Goal: Task Accomplishment & Management: Manage account settings

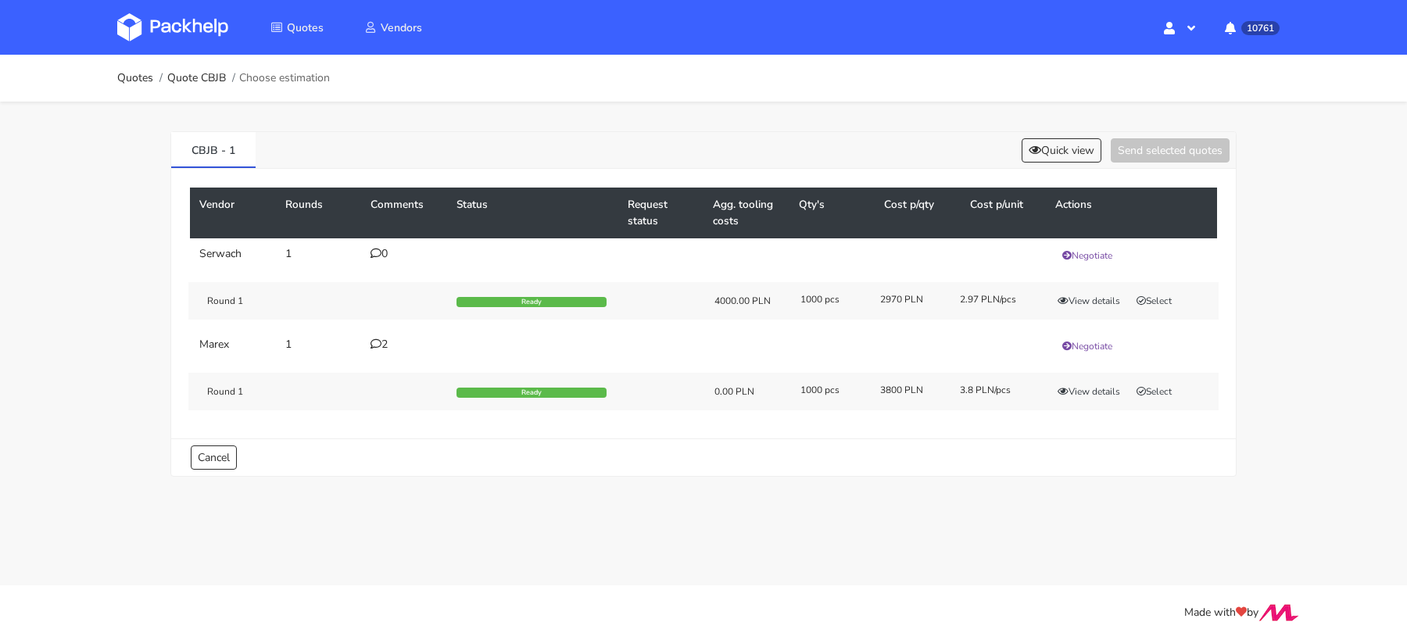
click at [377, 341] on icon at bounding box center [375, 343] width 11 height 11
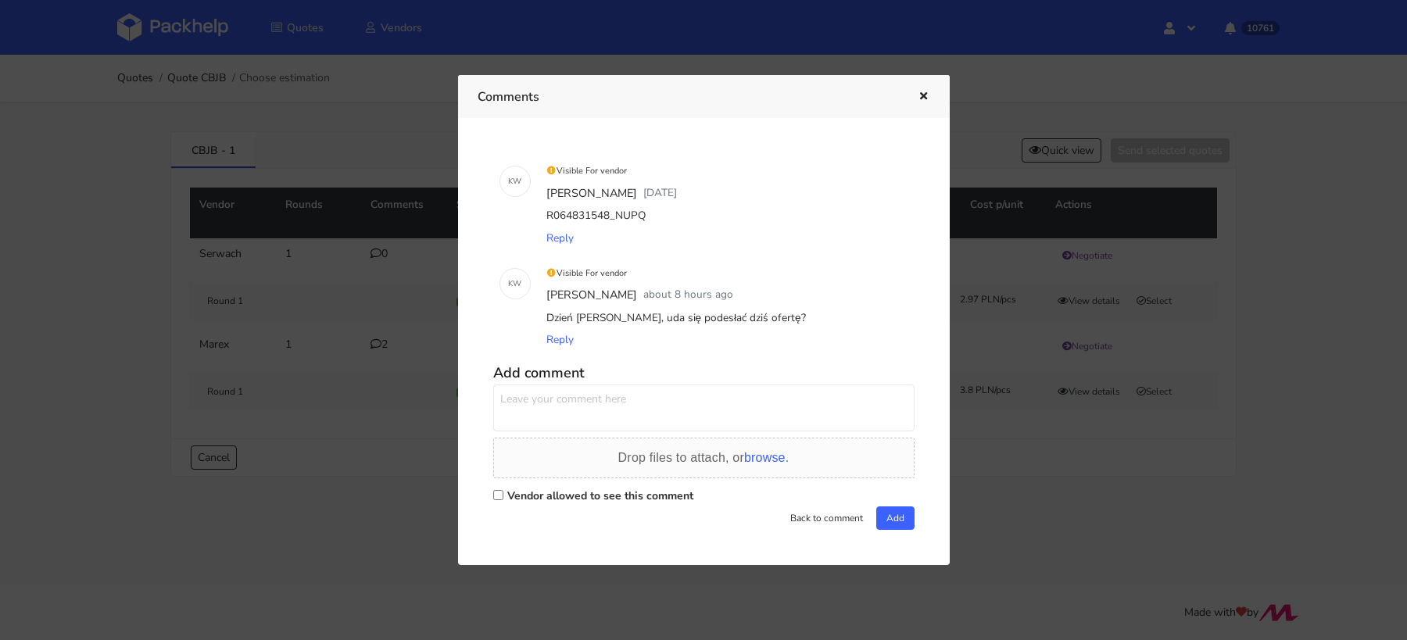
drag, startPoint x: 647, startPoint y: 221, endPoint x: 611, endPoint y: 218, distance: 36.1
click at [611, 218] on div "R064831548_NUPQ" at bounding box center [725, 216] width 365 height 22
copy div "NUPQ"
click at [353, 307] on div at bounding box center [703, 320] width 1407 height 640
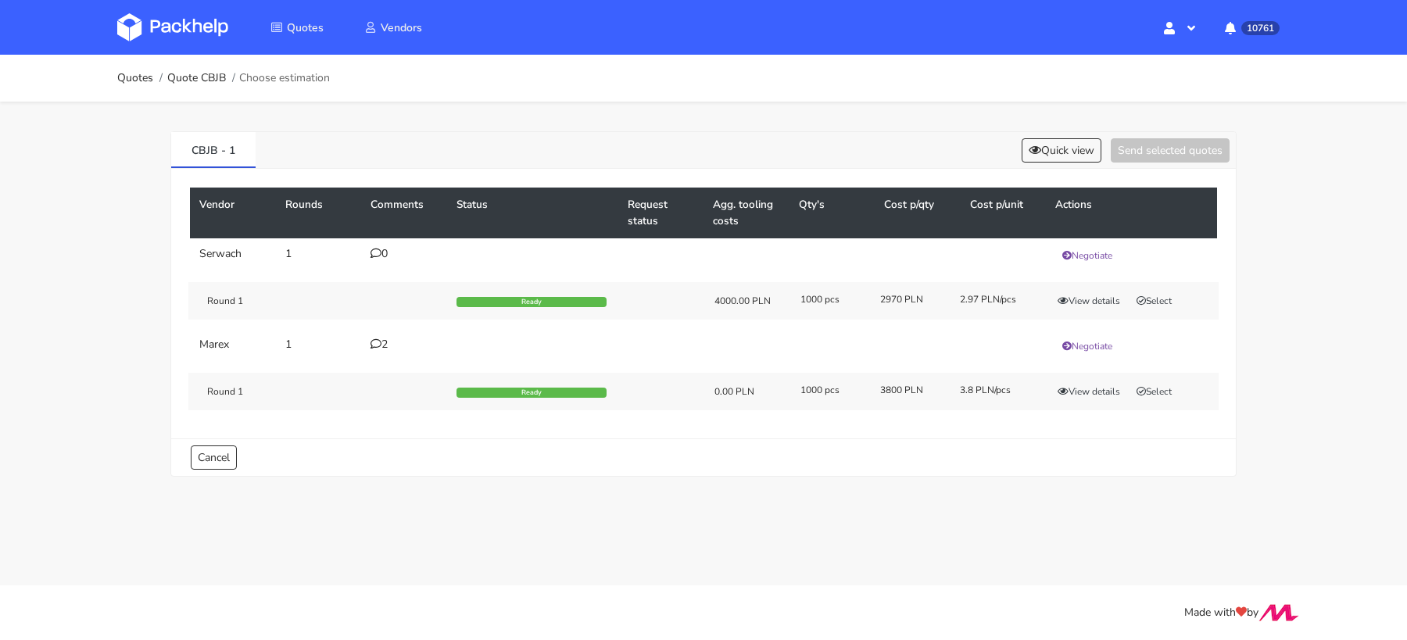
click at [666, 421] on div "Vendor Rounds Comments Status Request status Agg. tooling costs Qty's Cost p/qt…" at bounding box center [703, 304] width 1064 height 270
click at [1083, 385] on button "View details" at bounding box center [1088, 392] width 77 height 16
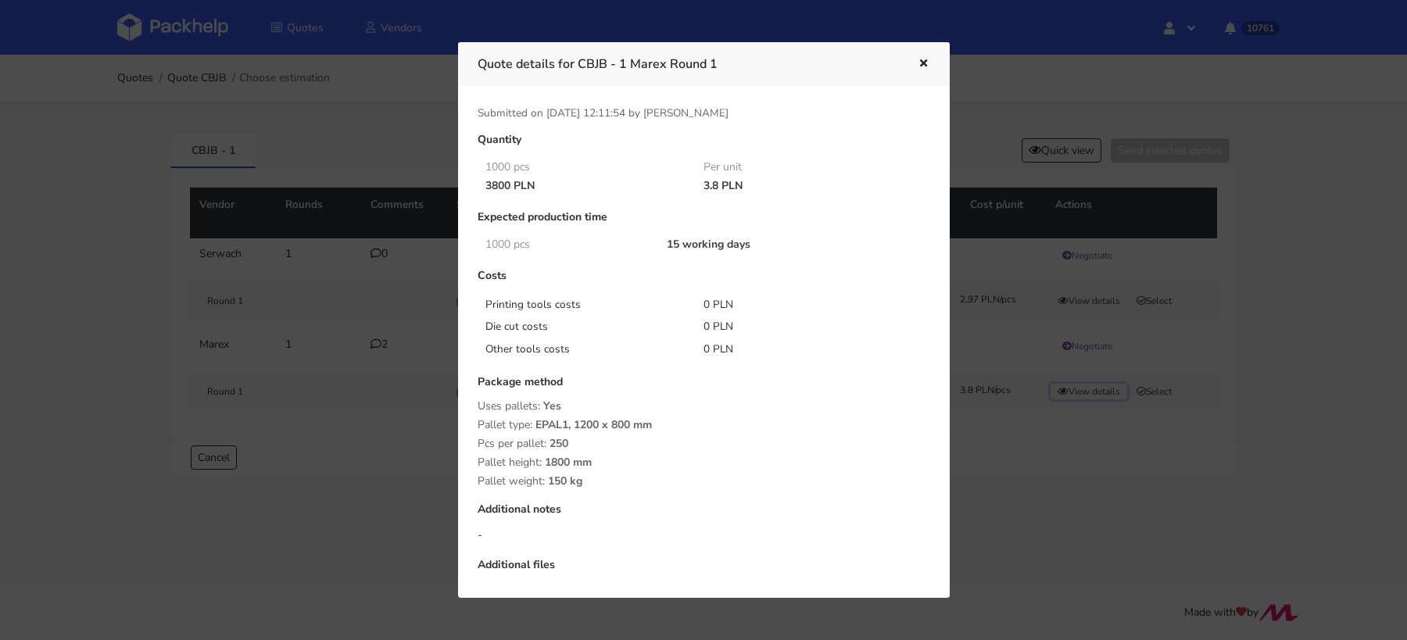
scroll to position [45, 0]
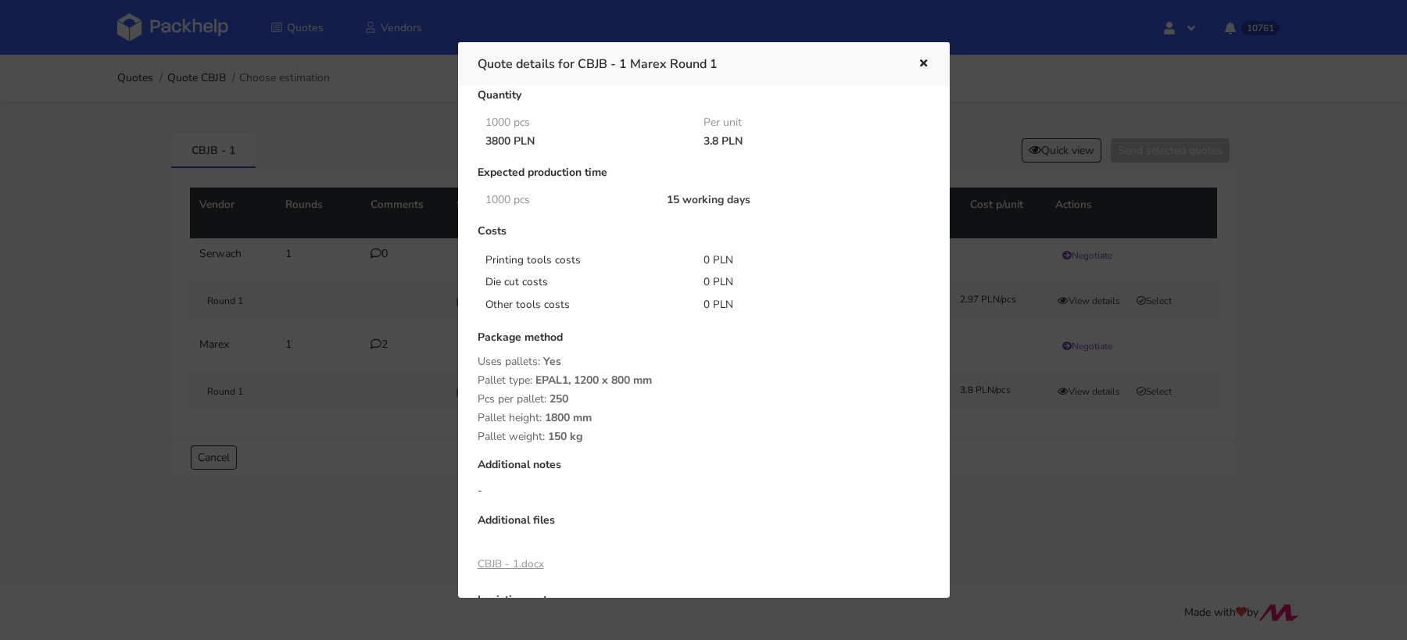
click at [1011, 449] on div at bounding box center [703, 320] width 1407 height 640
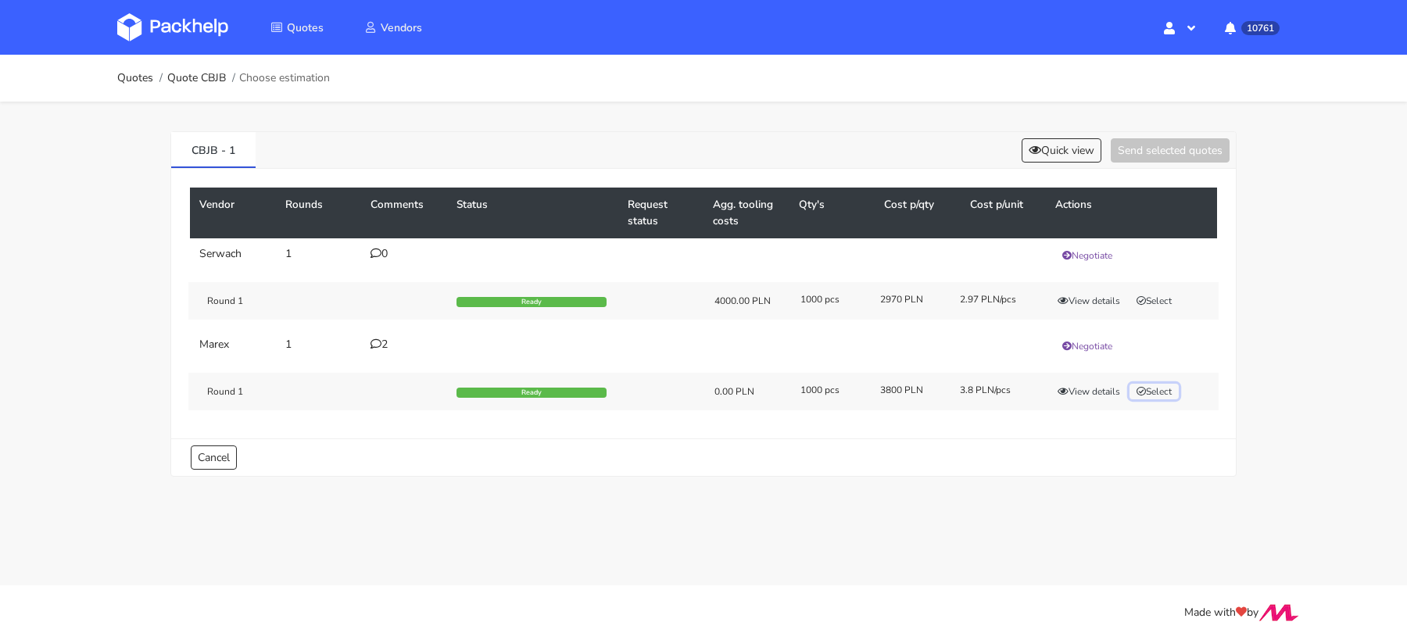
click at [1159, 384] on button "Select" at bounding box center [1153, 392] width 49 height 16
click at [1143, 152] on button "Send selected quotes ( 1 )" at bounding box center [1159, 150] width 141 height 24
click at [383, 338] on div "2" at bounding box center [403, 344] width 67 height 13
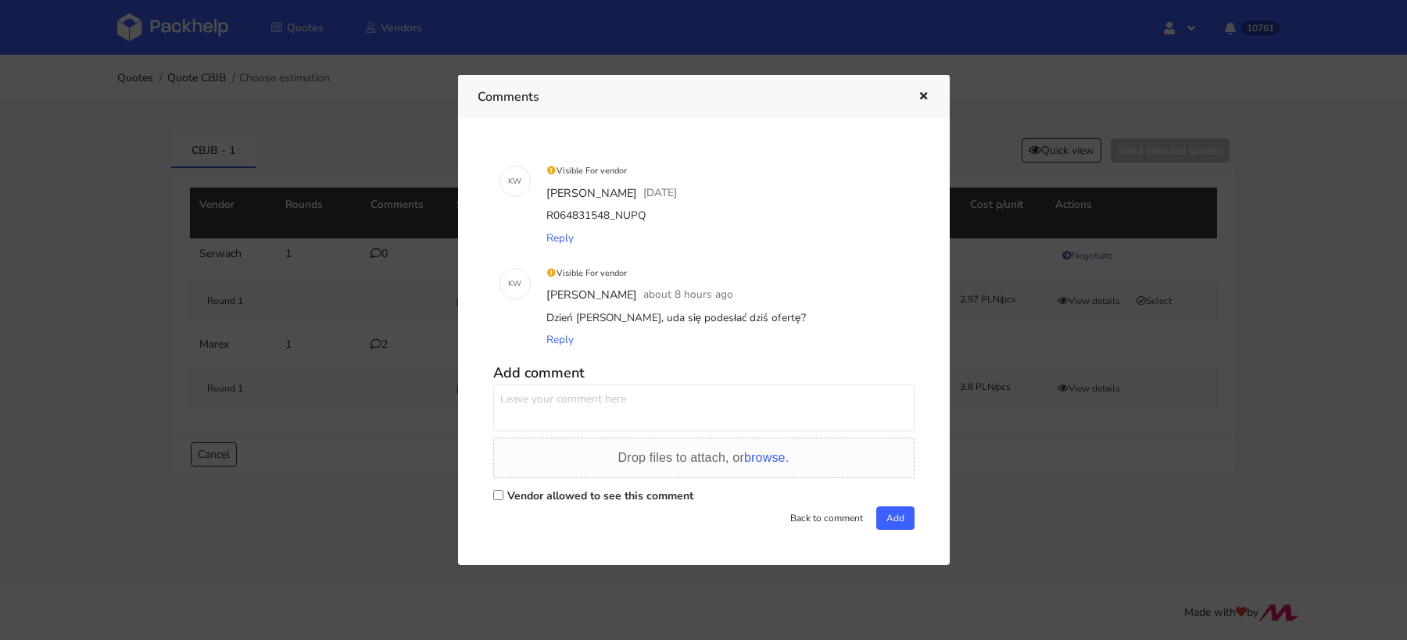
click at [350, 156] on div at bounding box center [703, 320] width 1407 height 640
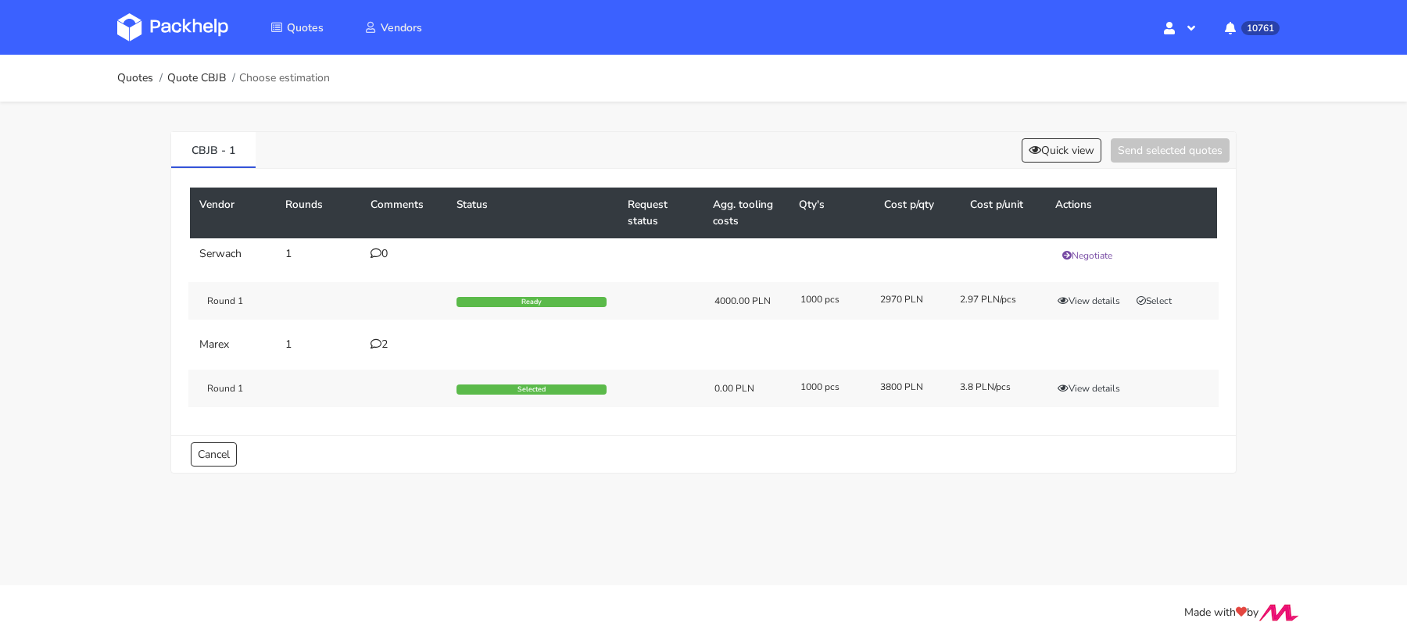
click at [210, 23] on img at bounding box center [172, 27] width 111 height 28
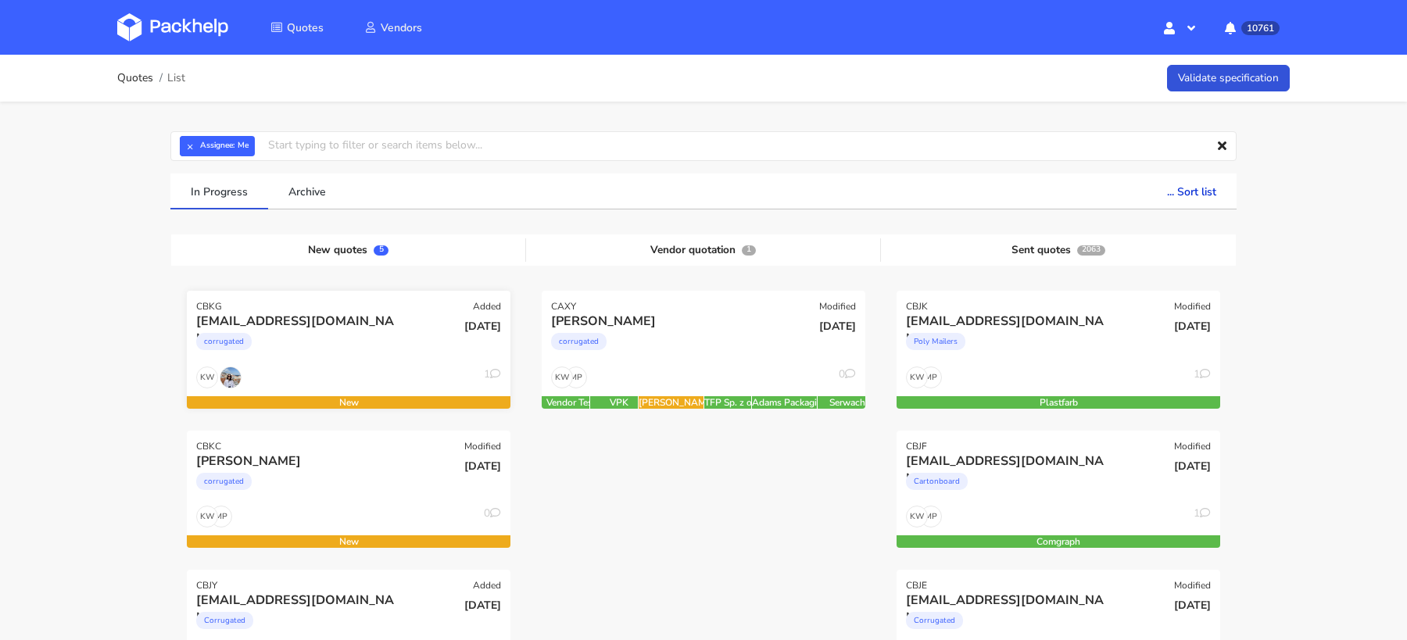
scroll to position [41, 0]
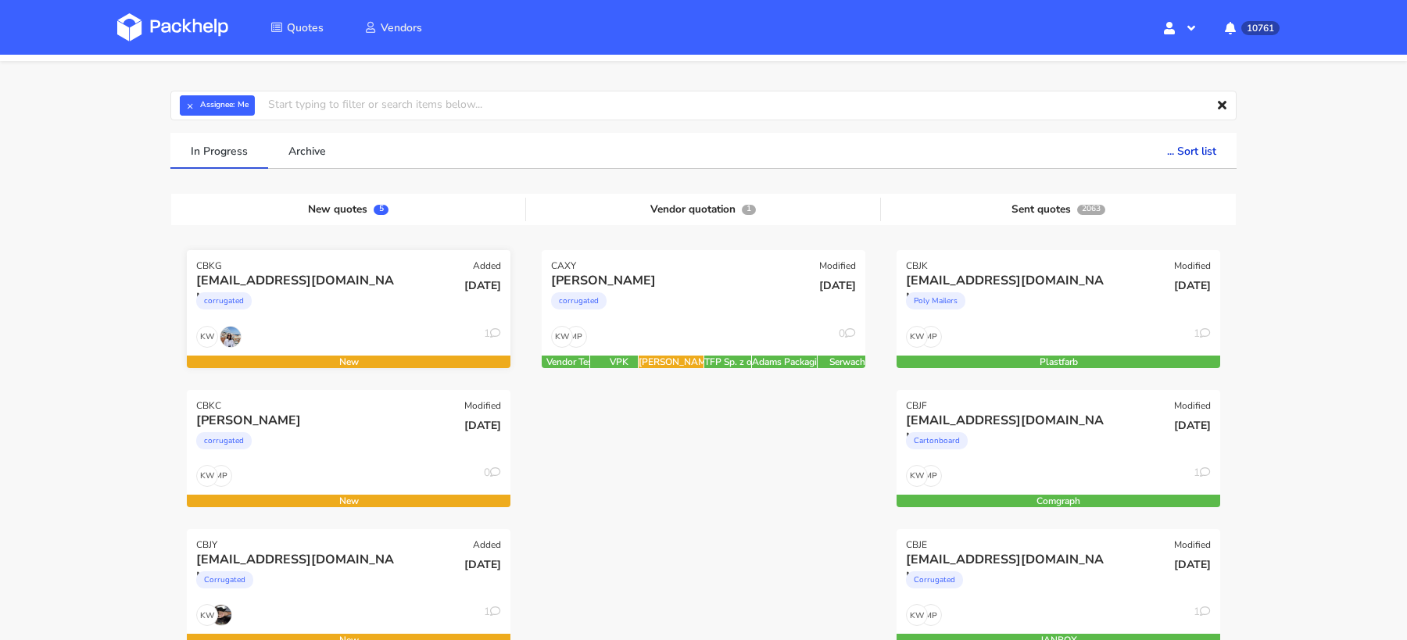
click at [320, 289] on div "corrugated" at bounding box center [299, 304] width 207 height 31
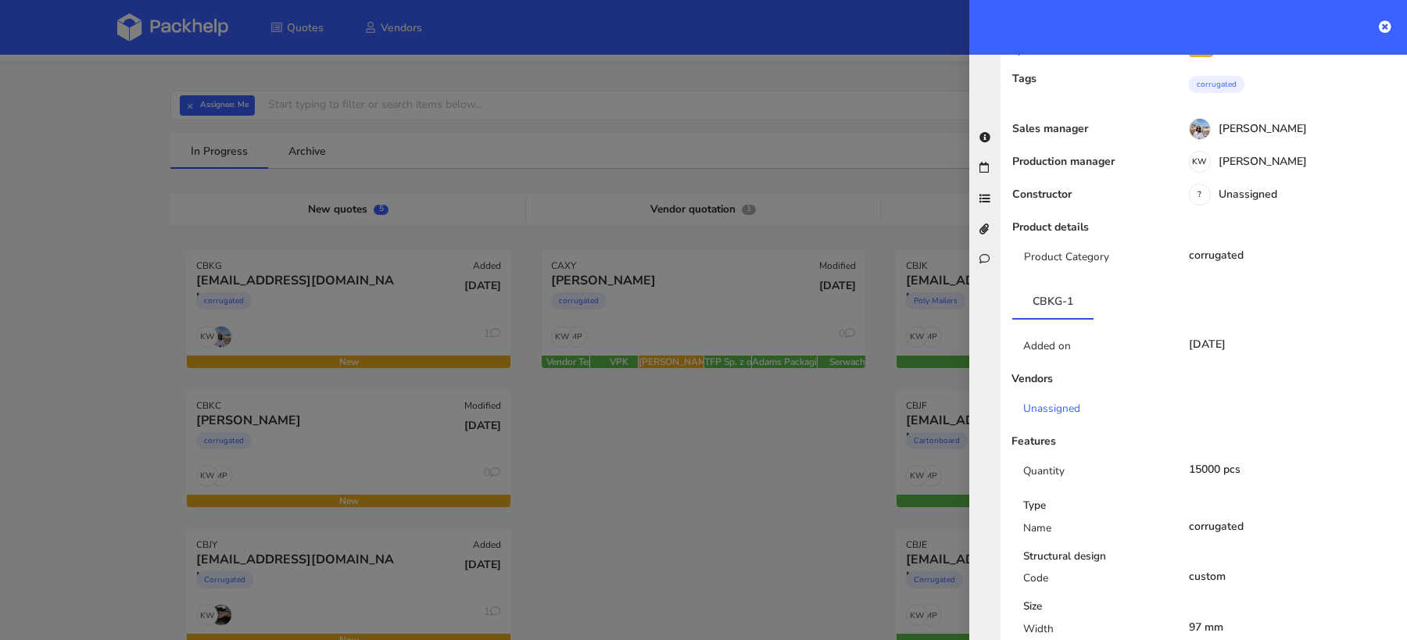
scroll to position [109, 0]
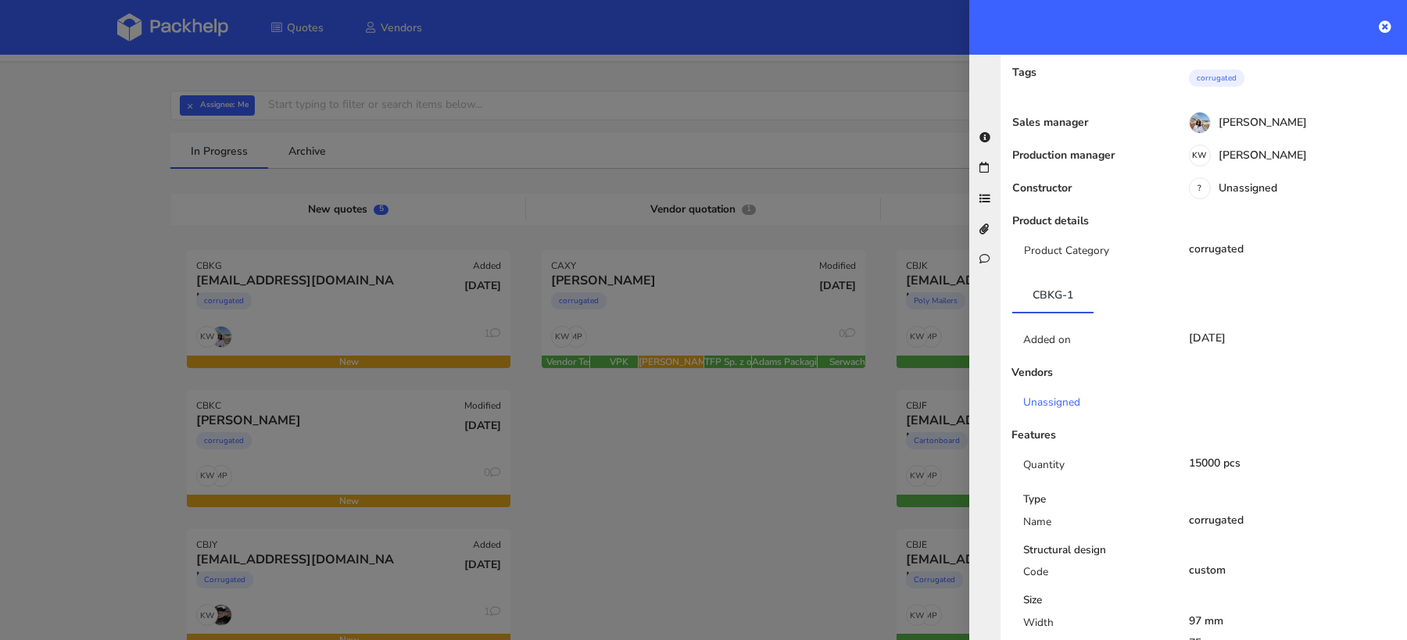
click at [752, 477] on div at bounding box center [703, 320] width 1407 height 640
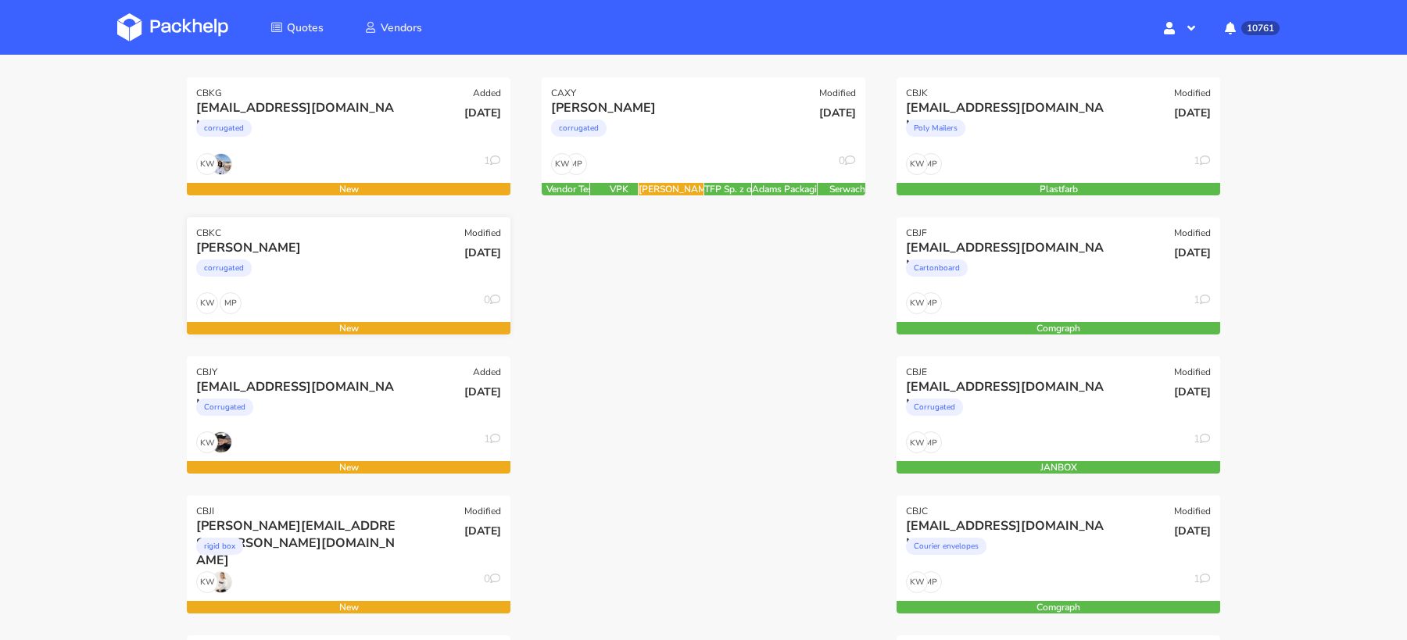
scroll to position [216, 0]
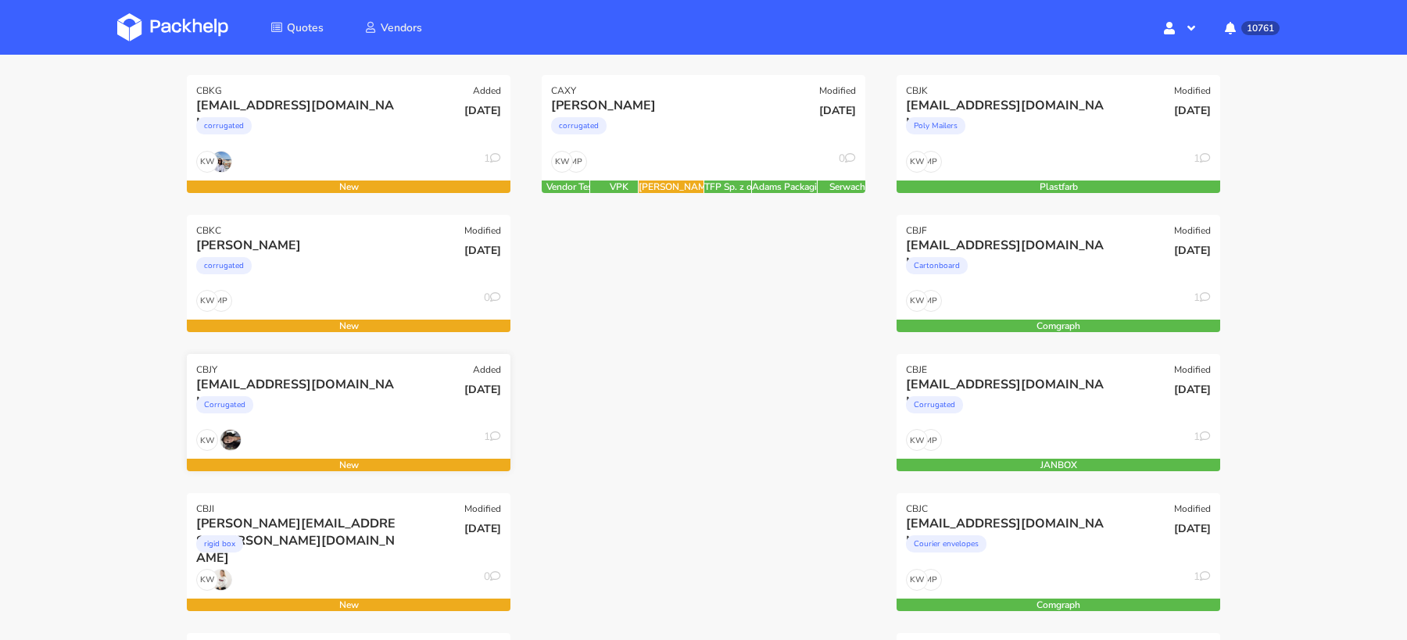
click at [327, 425] on div "[EMAIL_ADDRESS][DOMAIN_NAME] Corrugated" at bounding box center [294, 402] width 218 height 53
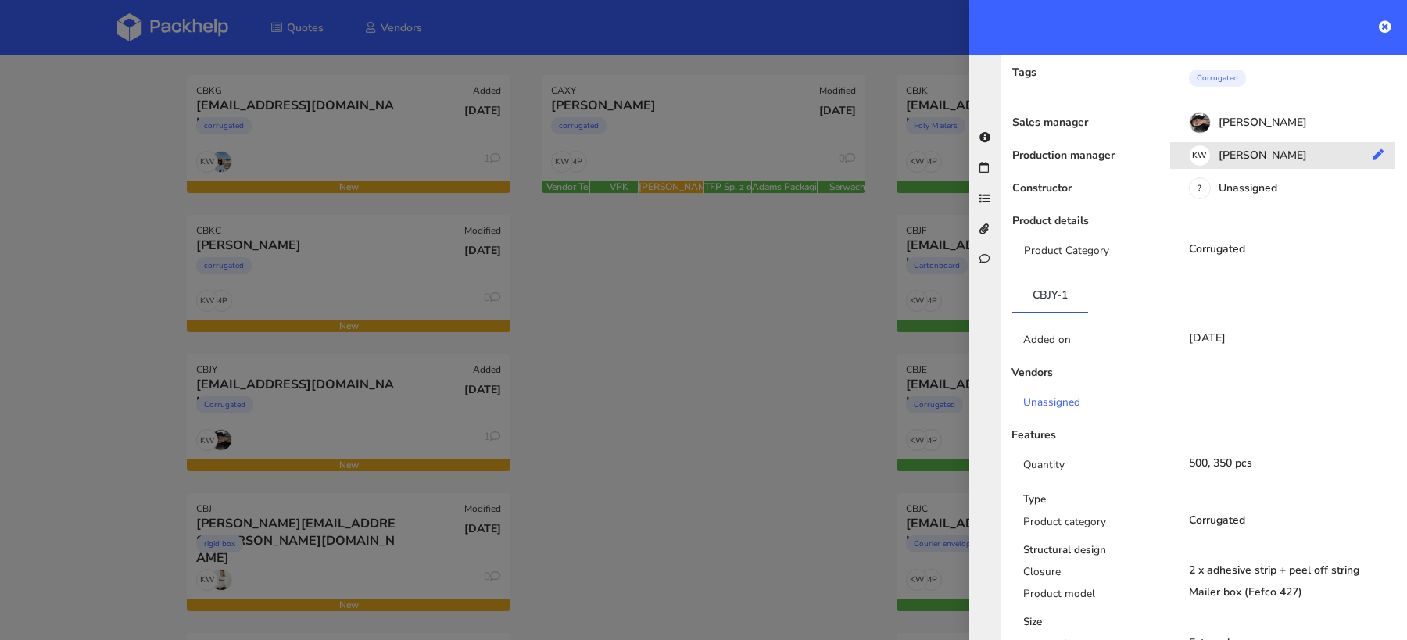
click at [1296, 149] on div "KW [PERSON_NAME]" at bounding box center [1288, 157] width 237 height 17
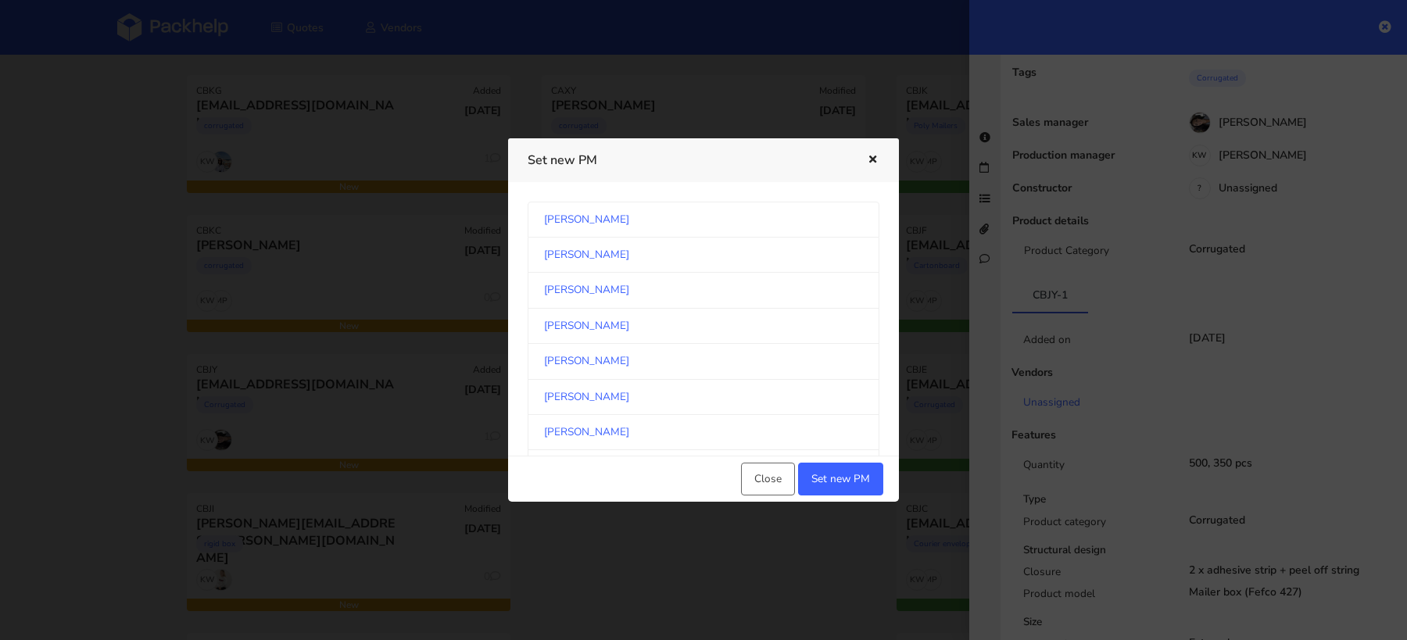
scroll to position [814, 0]
click at [660, 332] on link "[PERSON_NAME]" at bounding box center [703, 327] width 352 height 35
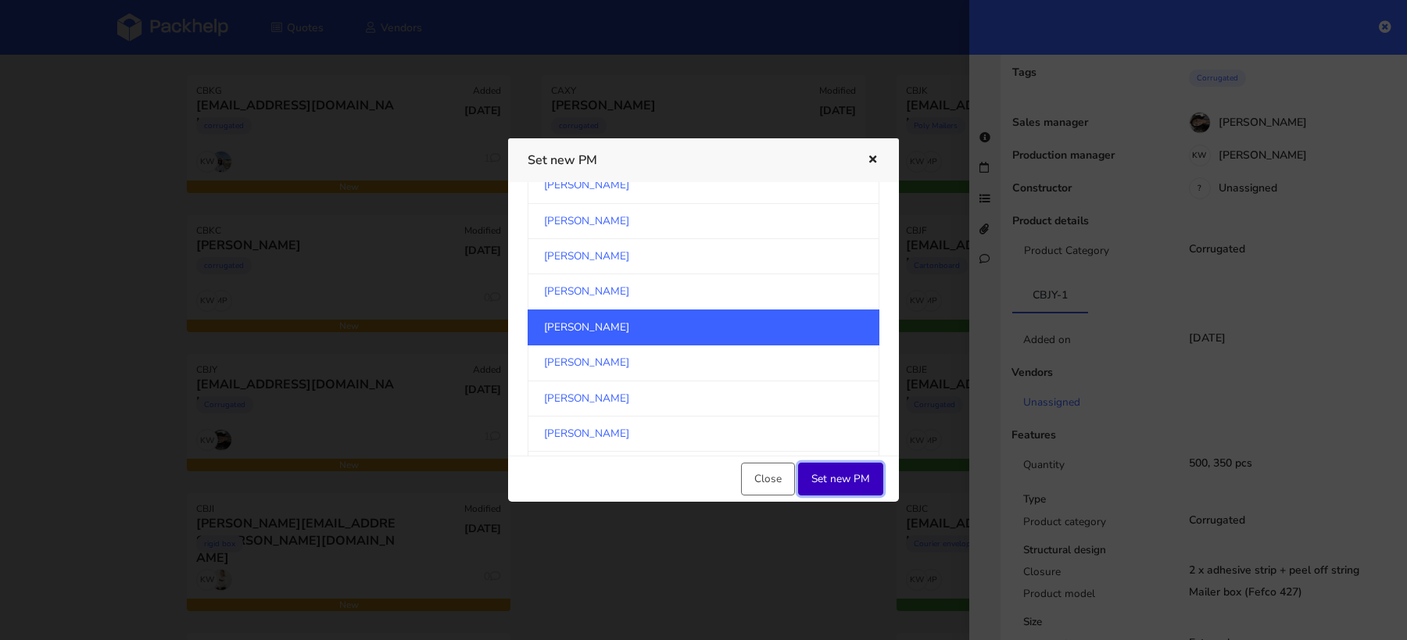
click at [854, 472] on button "Set new PM" at bounding box center [840, 479] width 85 height 33
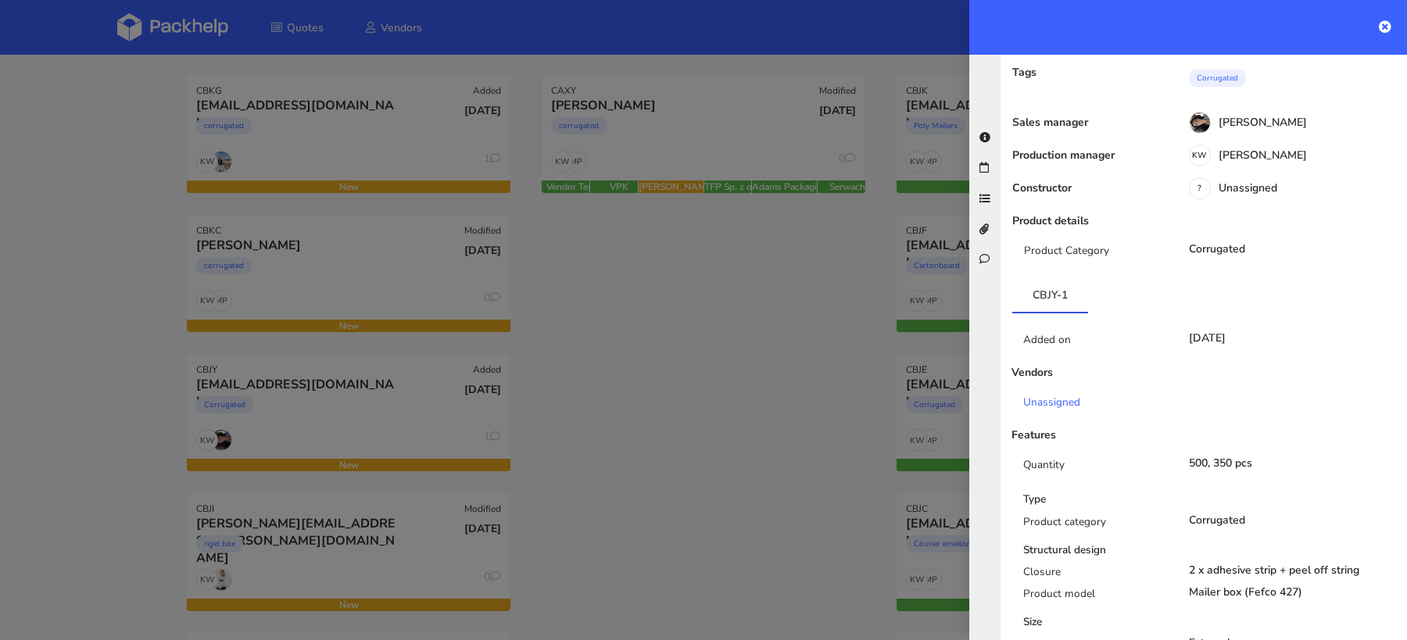
click at [616, 403] on div at bounding box center [703, 320] width 1407 height 640
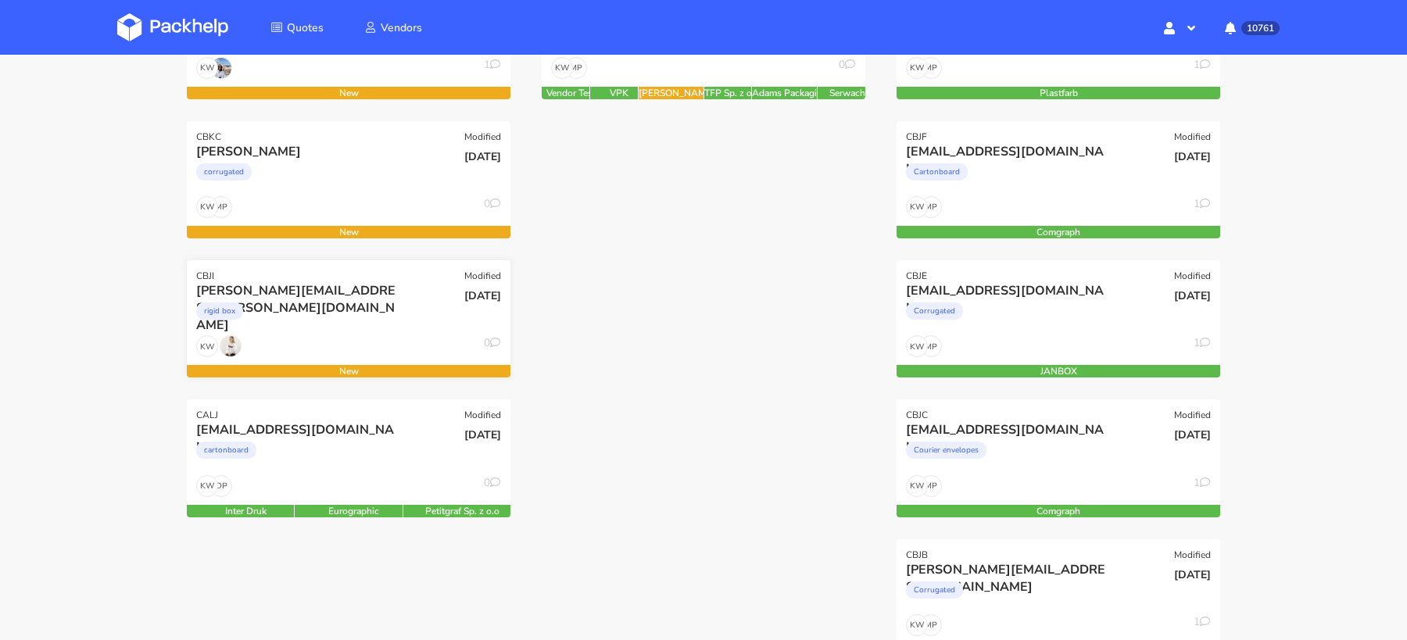
scroll to position [311, 0]
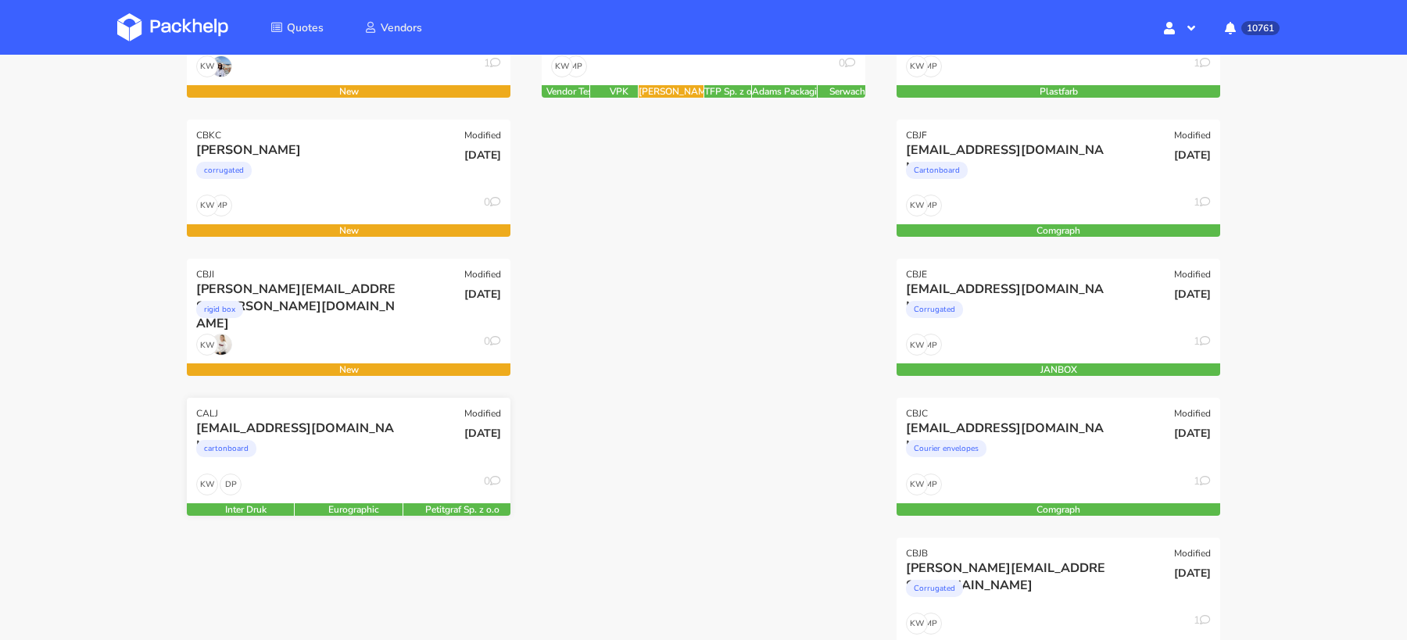
click at [374, 459] on div "cartonboard" at bounding box center [299, 452] width 207 height 31
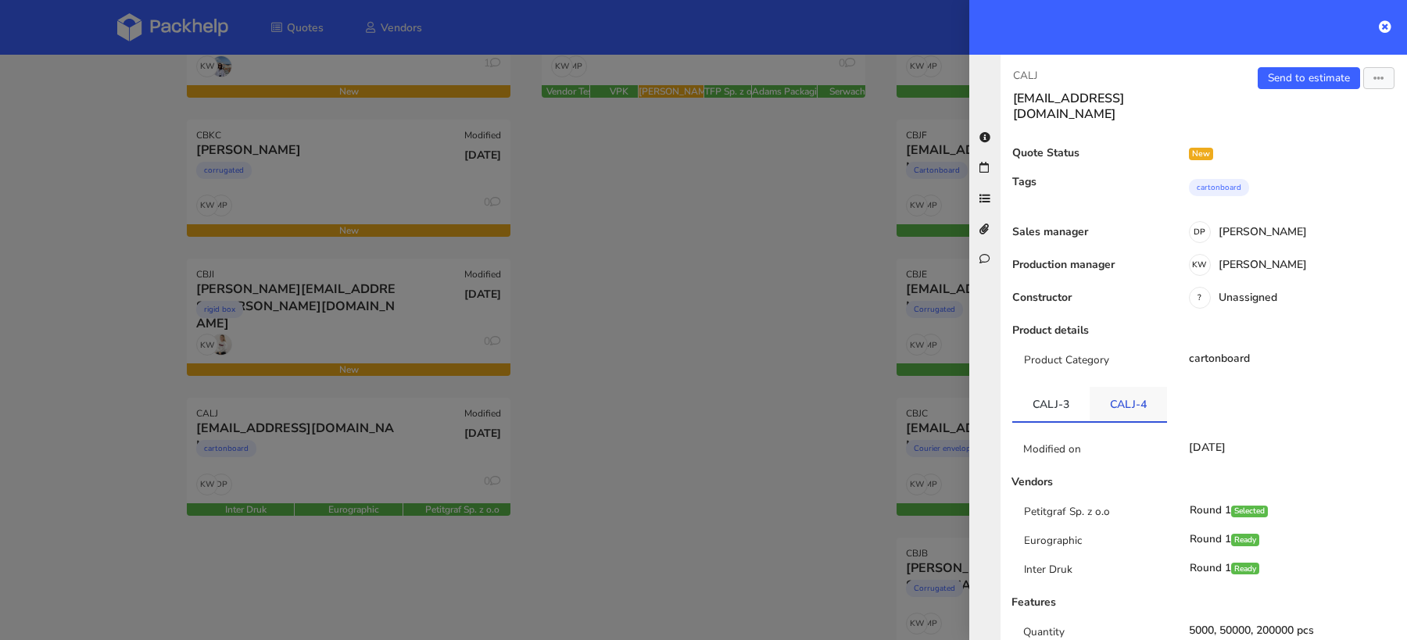
click at [1140, 399] on link "CALJ-4" at bounding box center [1127, 404] width 77 height 34
click at [792, 352] on div at bounding box center [703, 320] width 1407 height 640
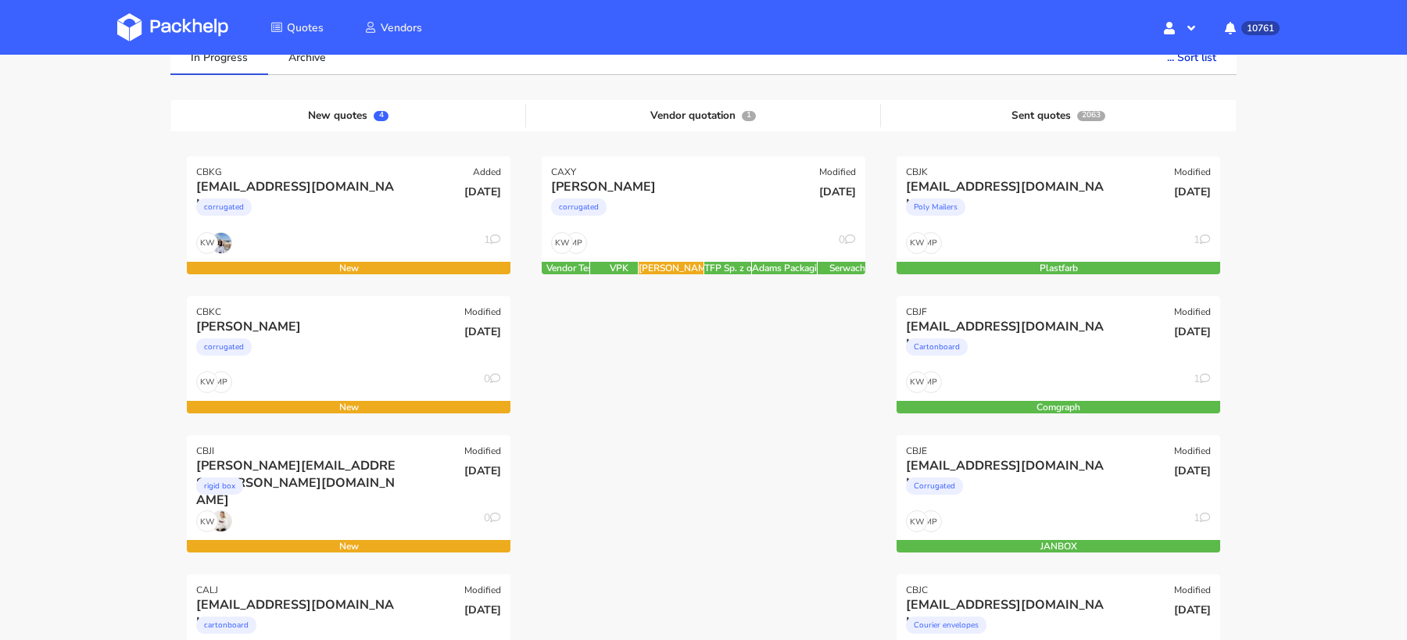
scroll to position [94, 0]
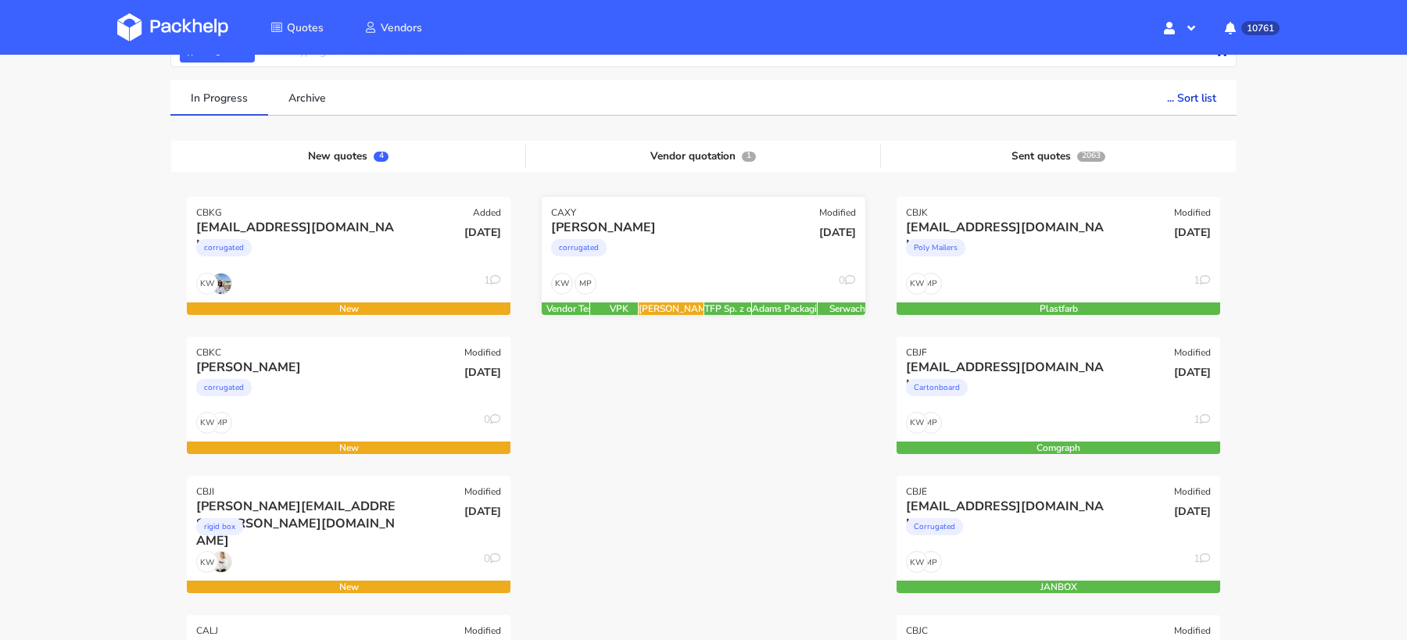
click at [693, 233] on div "[PERSON_NAME]" at bounding box center [654, 227] width 207 height 17
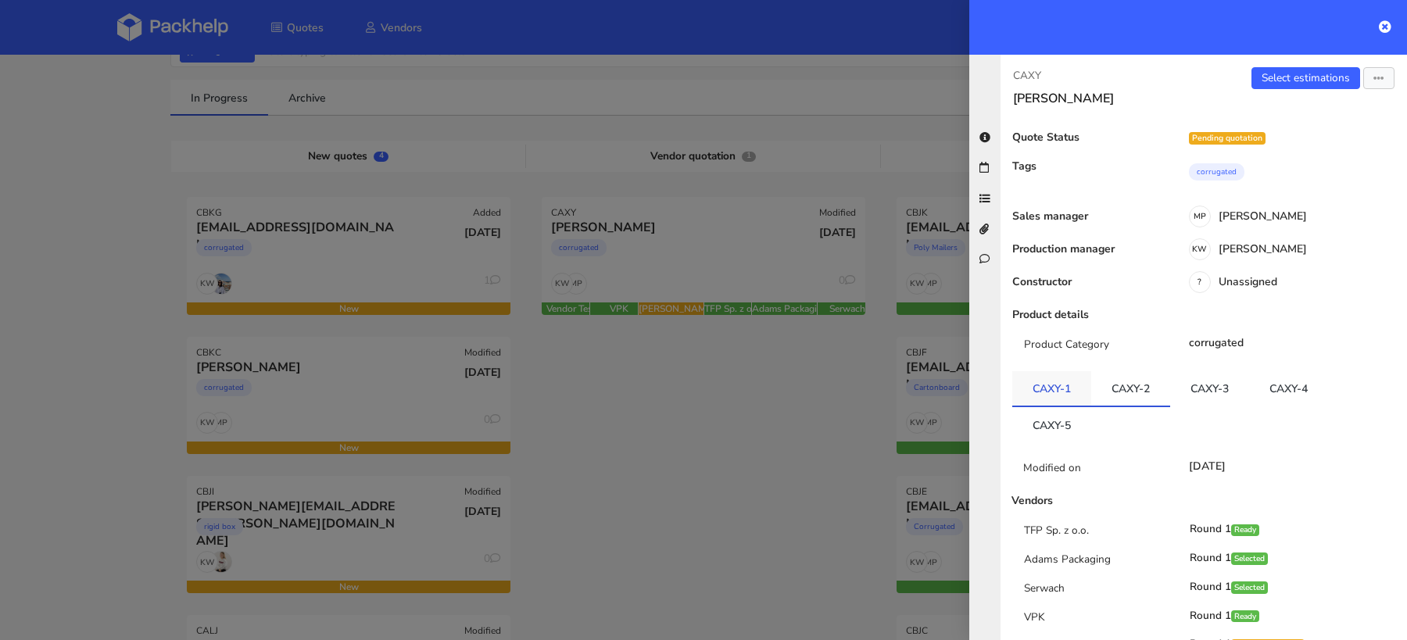
click at [1056, 381] on link "CAXY-1" at bounding box center [1051, 388] width 79 height 34
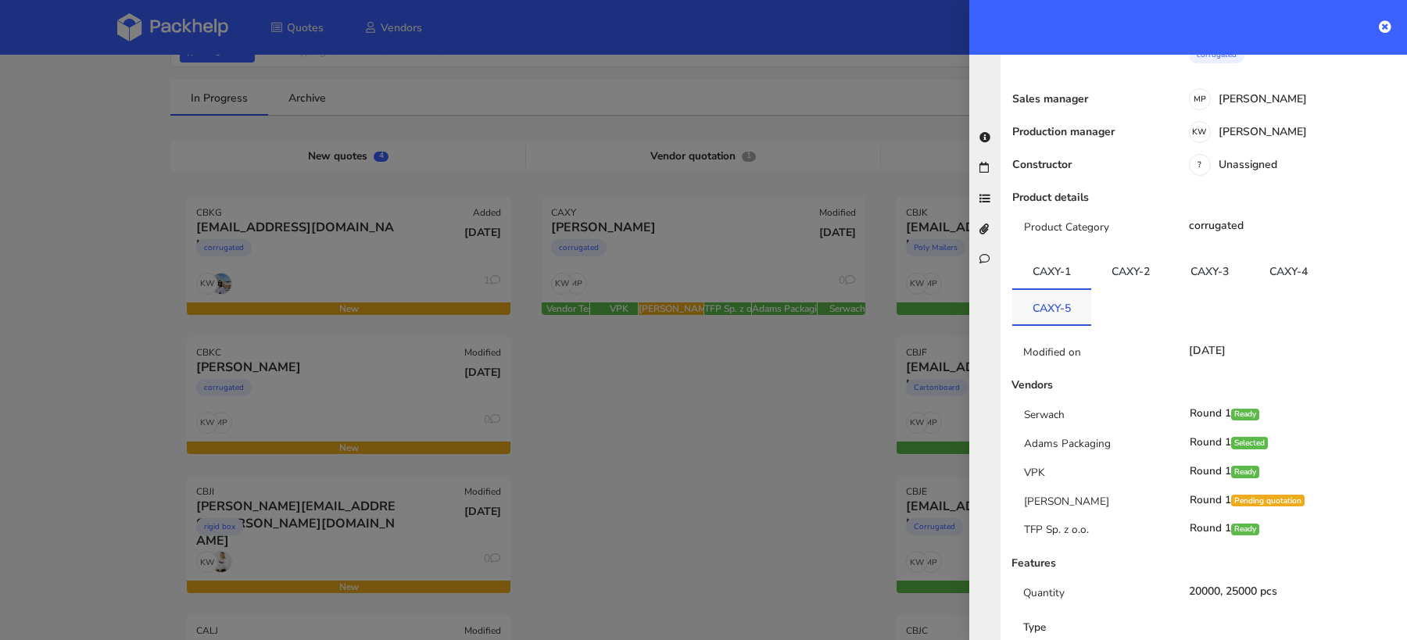
click at [1052, 317] on link "CAXY-5" at bounding box center [1051, 307] width 79 height 34
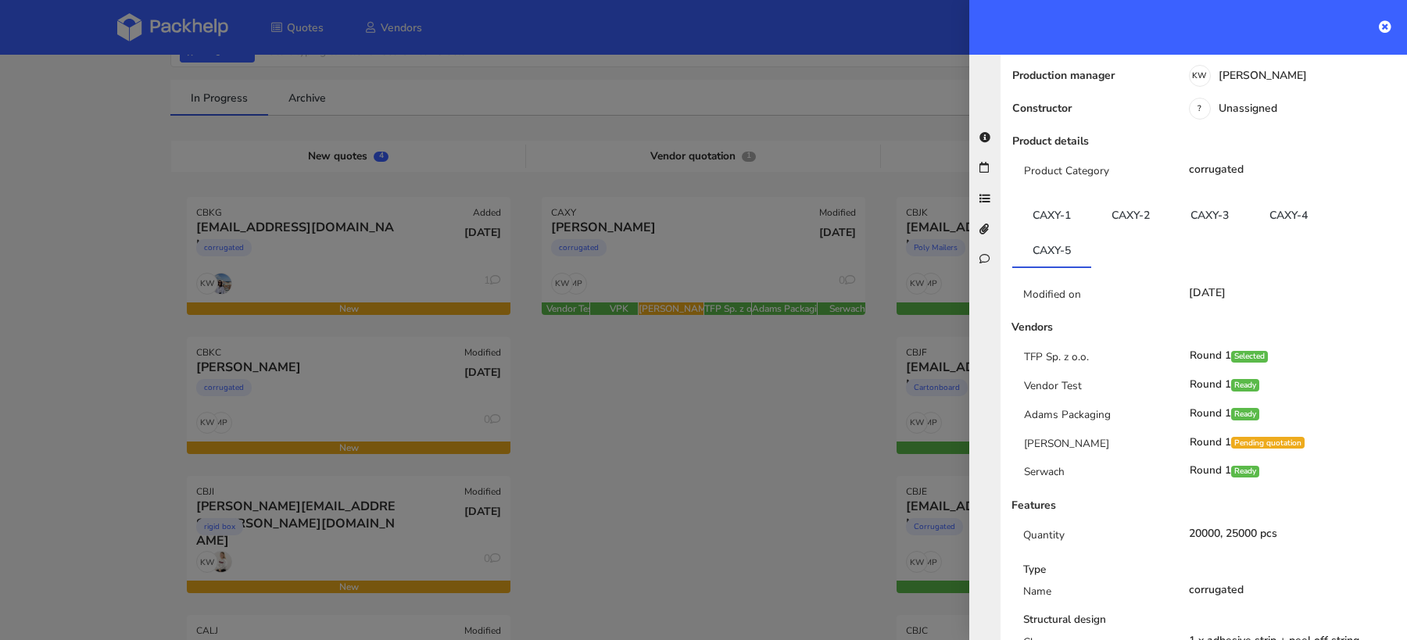
scroll to position [181, 0]
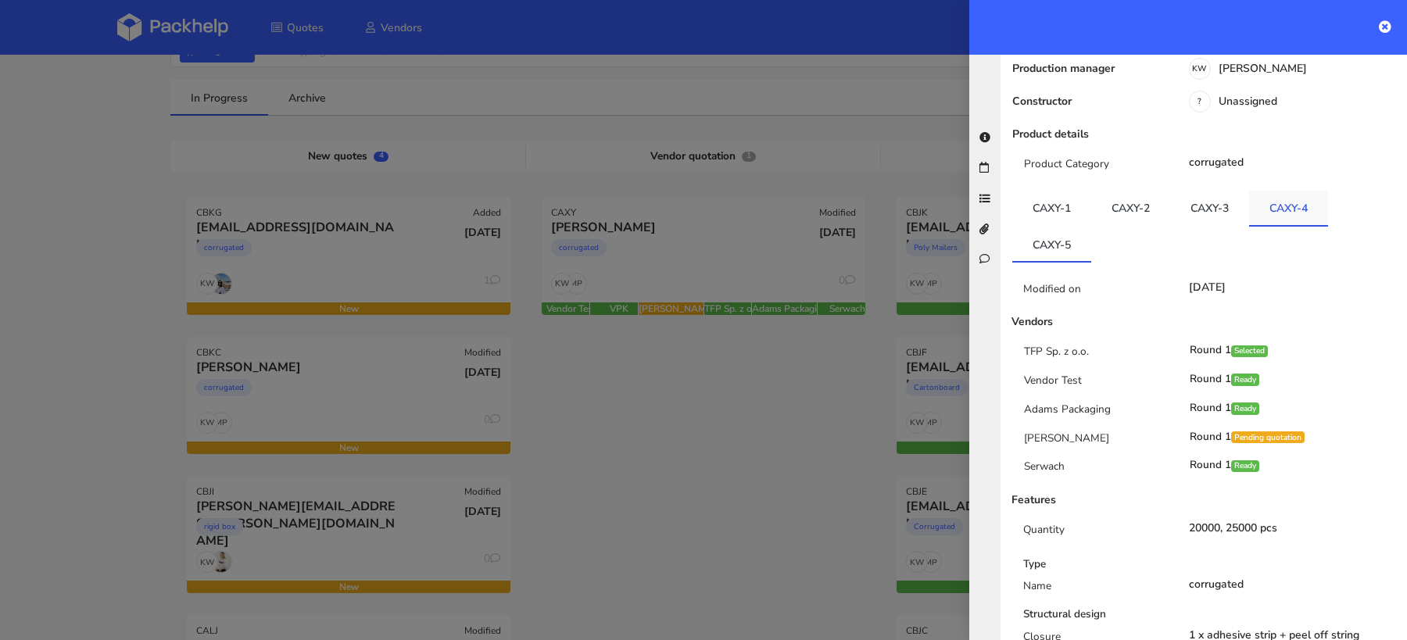
click at [1273, 216] on link "CAXY-4" at bounding box center [1288, 208] width 79 height 34
click at [1189, 216] on link "CAXY-3" at bounding box center [1209, 208] width 79 height 34
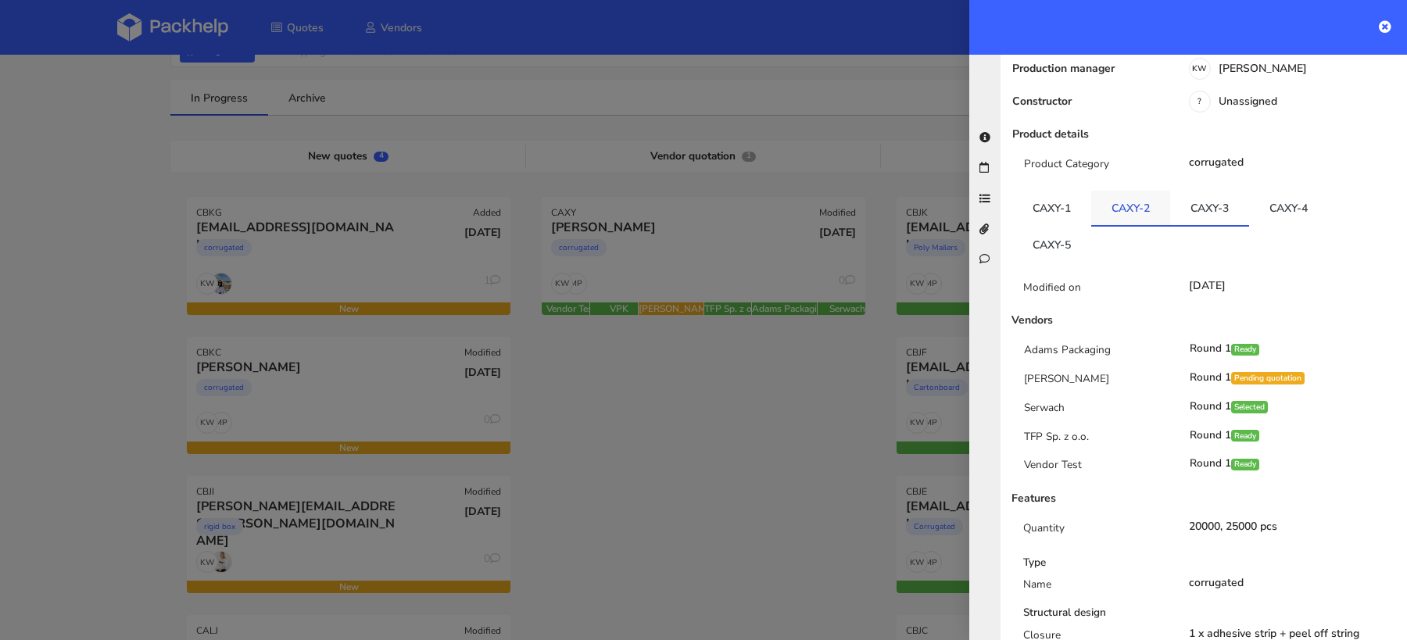
click at [1125, 217] on link "CAXY-2" at bounding box center [1130, 208] width 79 height 34
click at [1054, 211] on link "CAXY-1" at bounding box center [1051, 208] width 79 height 34
click at [767, 443] on div at bounding box center [703, 320] width 1407 height 640
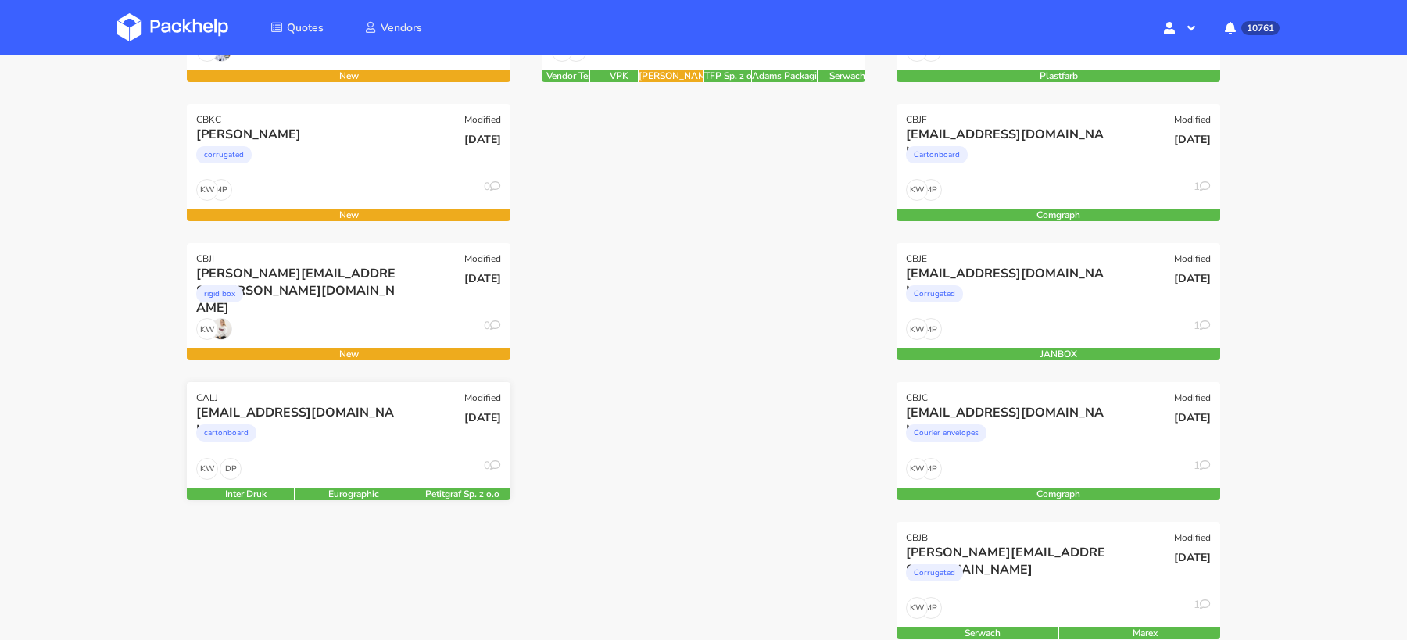
scroll to position [333, 0]
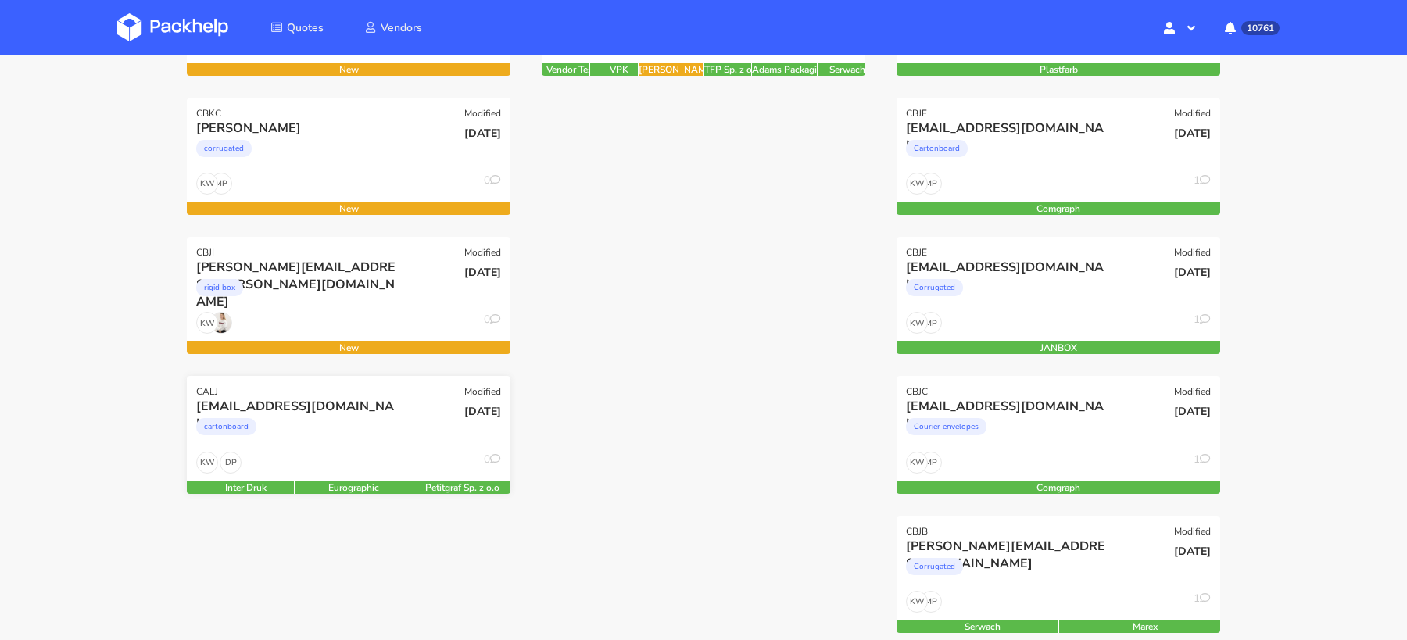
click at [379, 440] on div "cartonboard" at bounding box center [299, 430] width 207 height 31
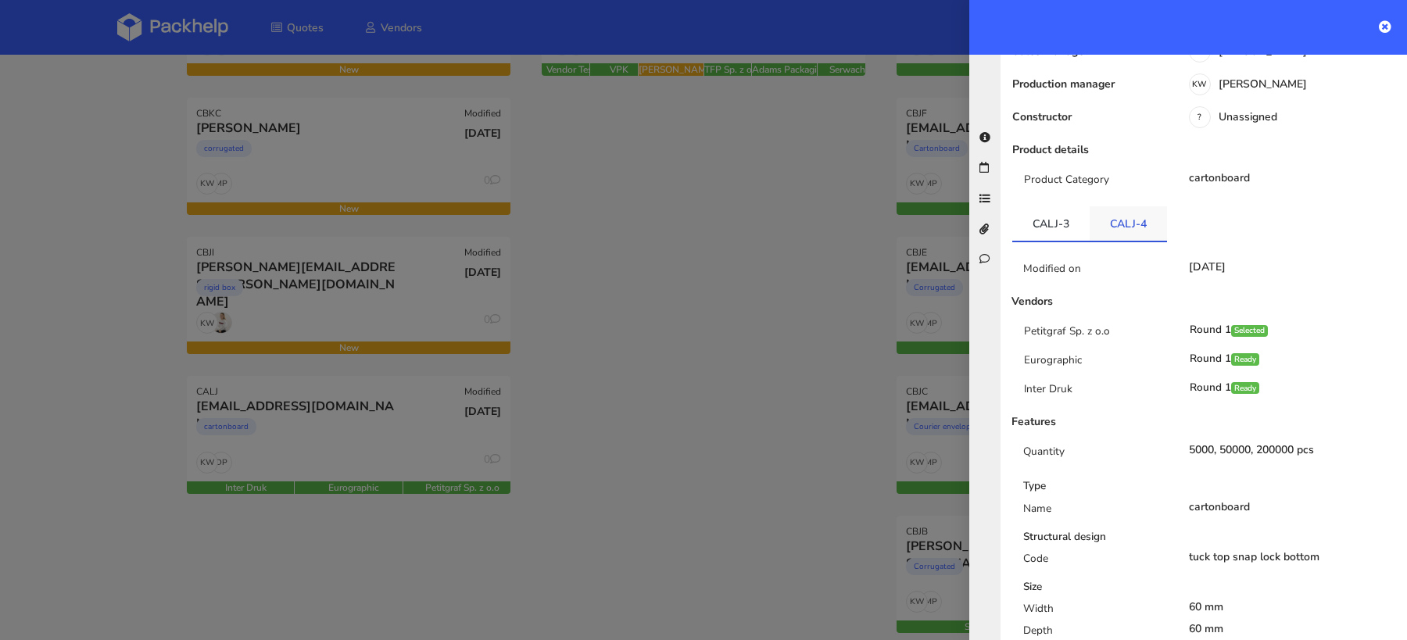
click at [1134, 206] on link "CALJ-4" at bounding box center [1127, 223] width 77 height 34
click at [1058, 206] on link "CALJ-3" at bounding box center [1050, 223] width 77 height 34
click at [1122, 210] on link "CALJ-4" at bounding box center [1127, 223] width 77 height 34
click at [766, 273] on div at bounding box center [703, 320] width 1407 height 640
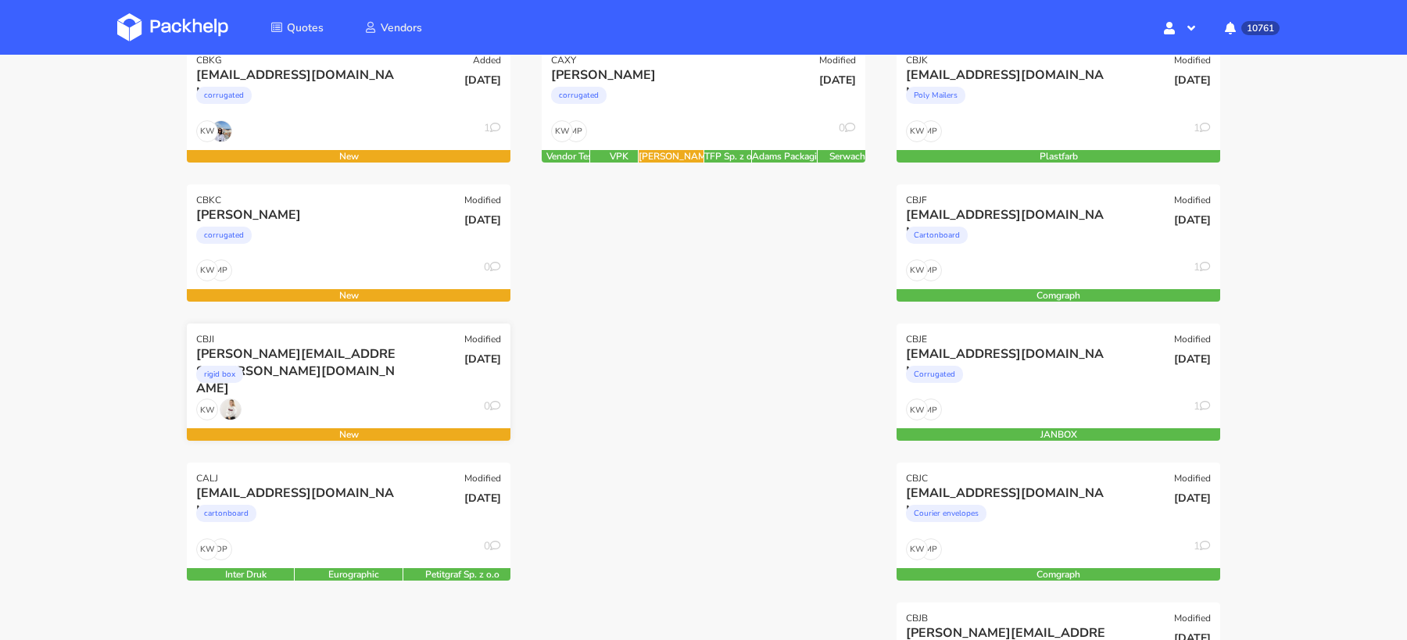
scroll to position [241, 0]
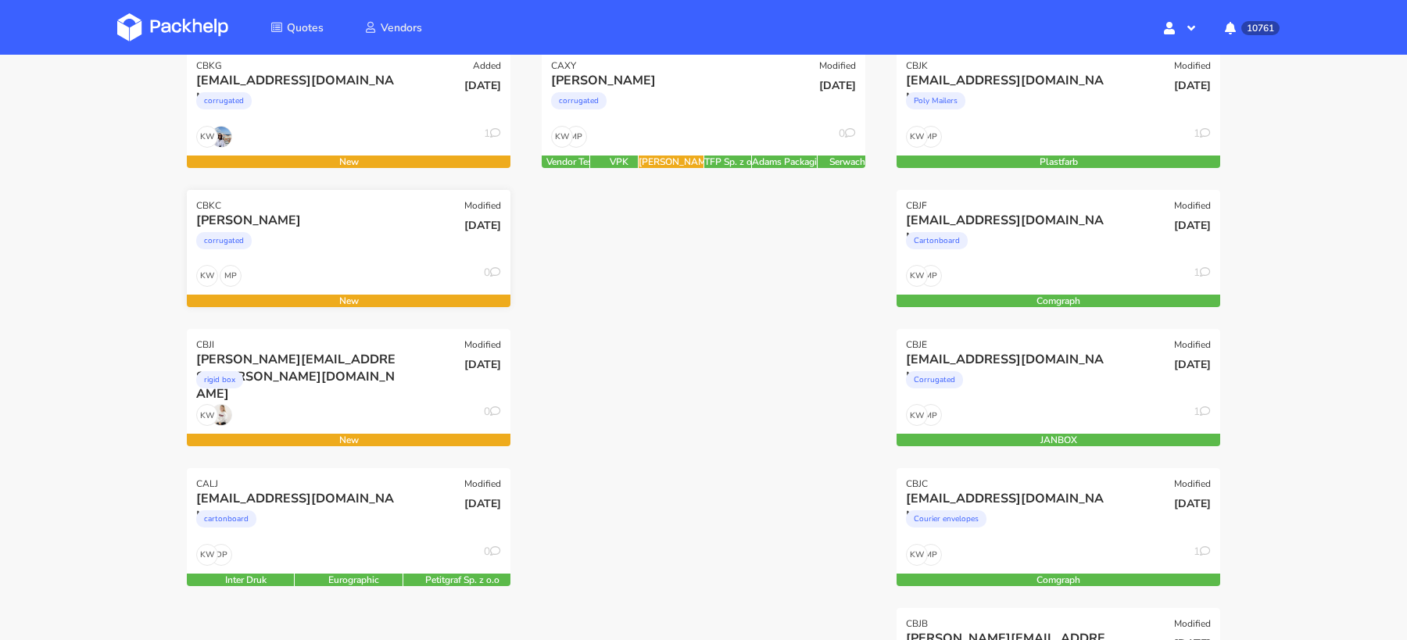
click at [363, 261] on div "Quentin Houplain corrugated" at bounding box center [294, 238] width 218 height 53
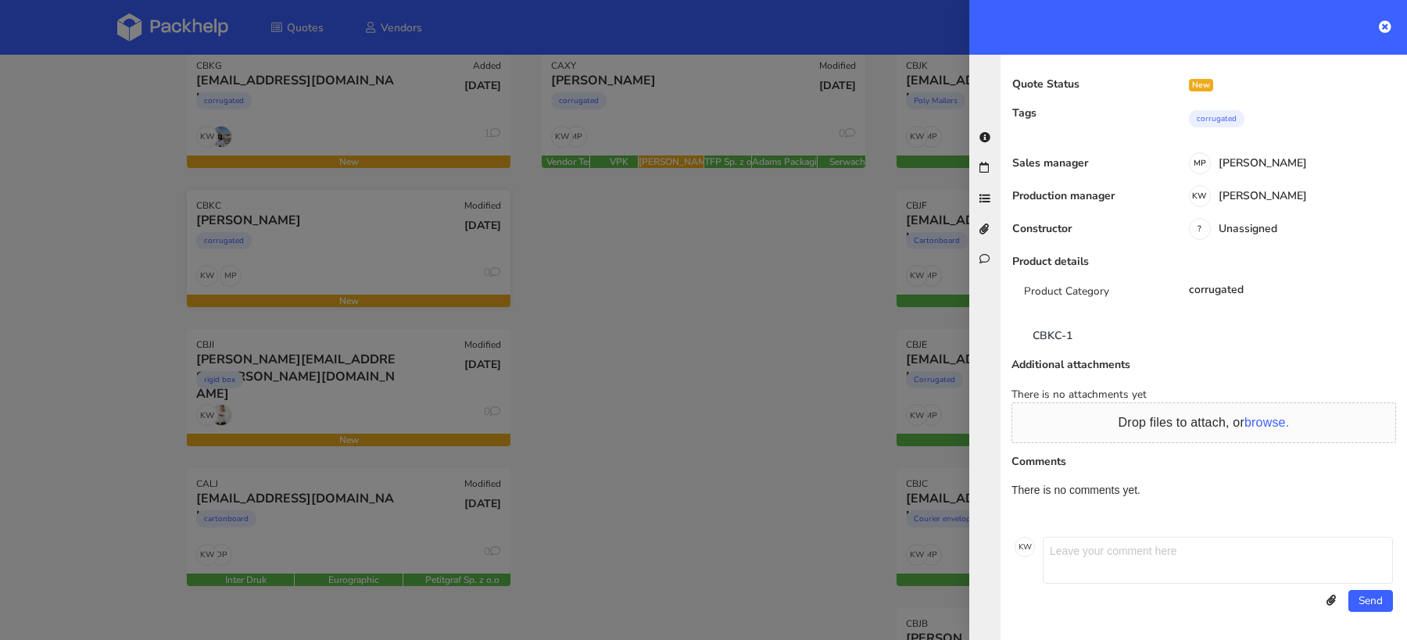
scroll to position [51, 0]
click at [1043, 322] on link "CBKC-1" at bounding box center [1052, 336] width 80 height 34
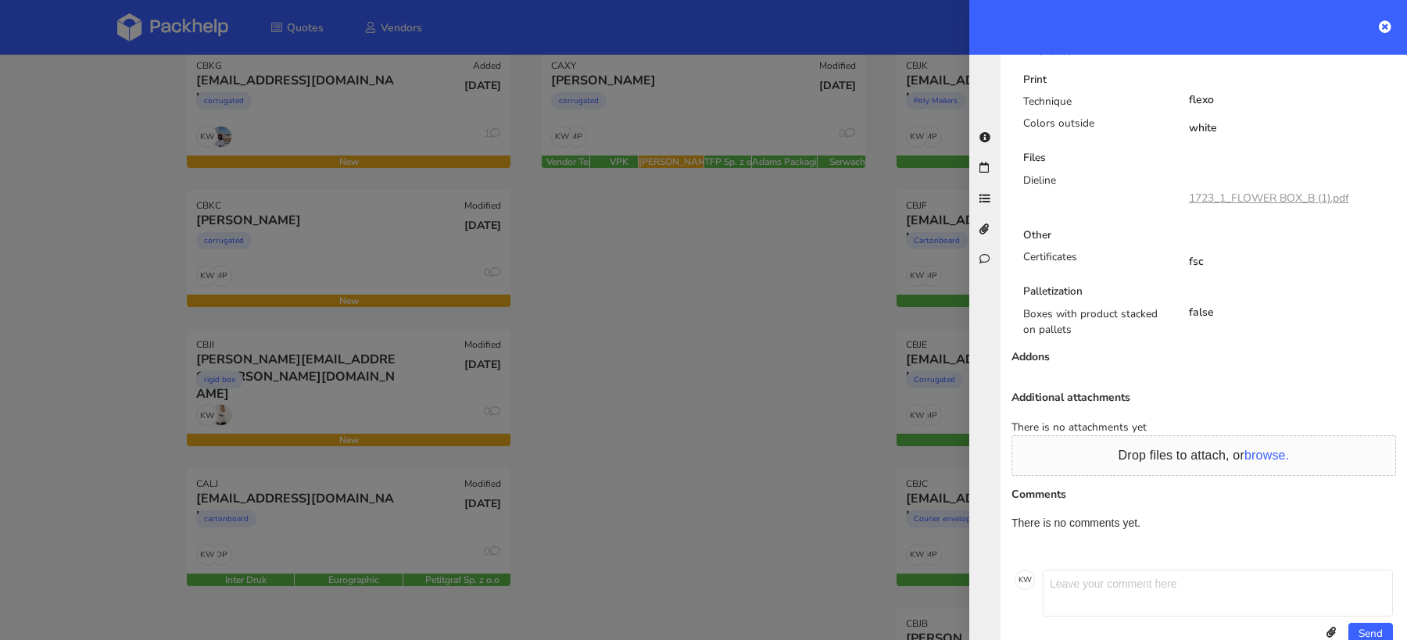
scroll to position [539, 0]
